Goal: Task Accomplishment & Management: Manage account settings

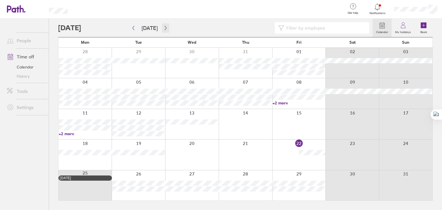
click at [163, 28] on icon "button" at bounding box center [165, 28] width 4 height 5
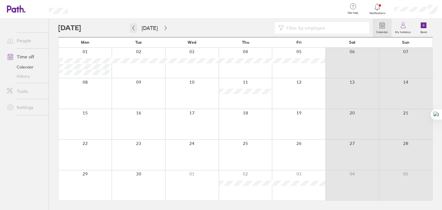
click at [134, 26] on icon "button" at bounding box center [133, 28] width 4 height 5
